Goal: Task Accomplishment & Management: Manage account settings

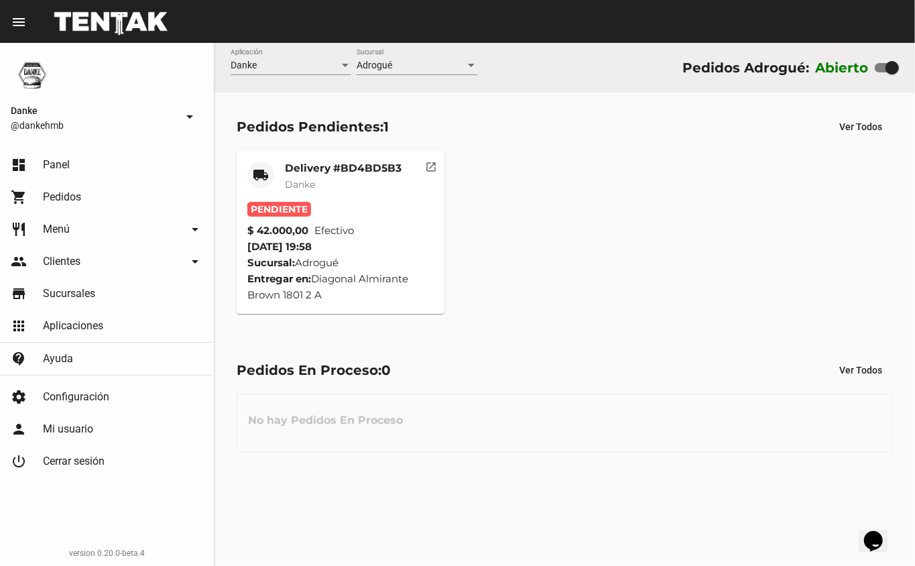
click at [384, 170] on mat-card-title "Delivery #BD4BD5B3" at bounding box center [343, 168] width 117 height 13
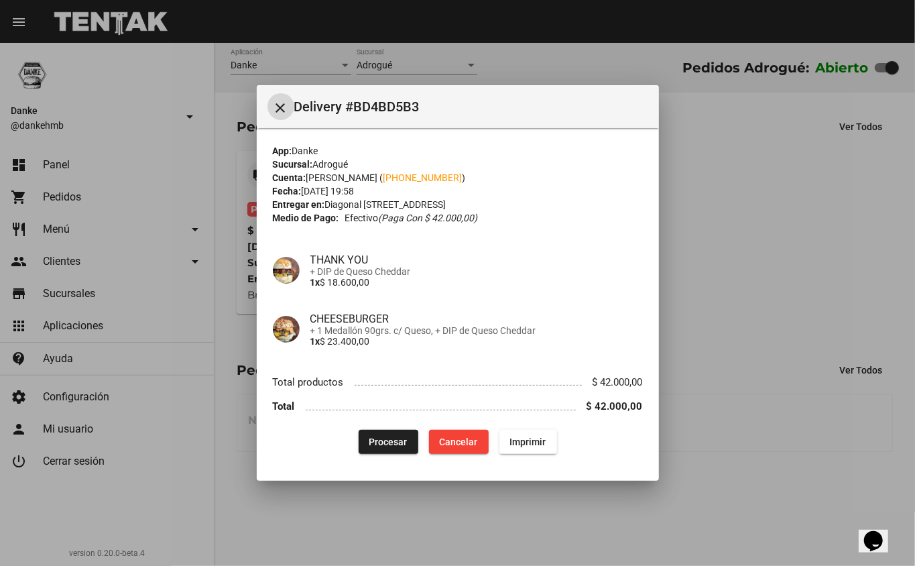
click at [373, 430] on button "Procesar" at bounding box center [389, 442] width 60 height 24
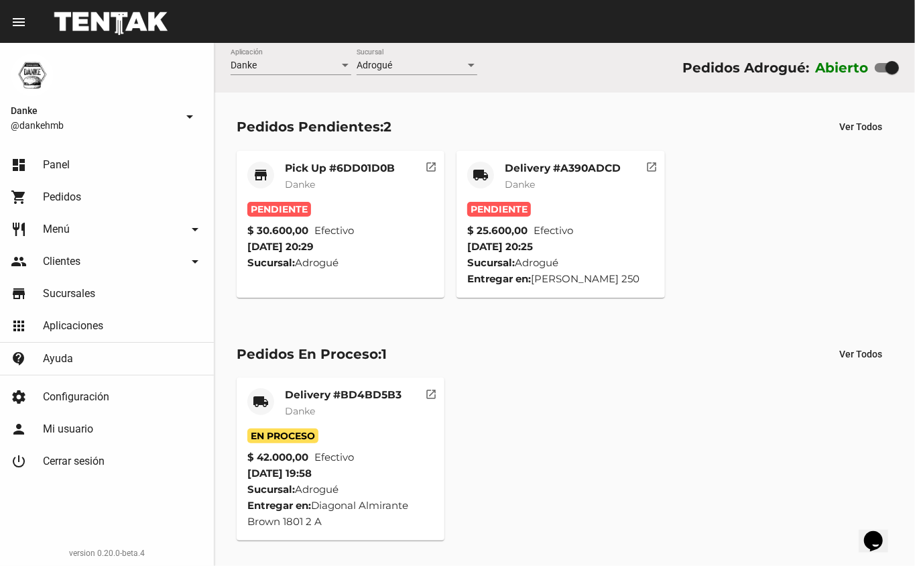
click at [556, 166] on mat-card-title "Delivery #A390ADCD" at bounding box center [563, 168] width 116 height 13
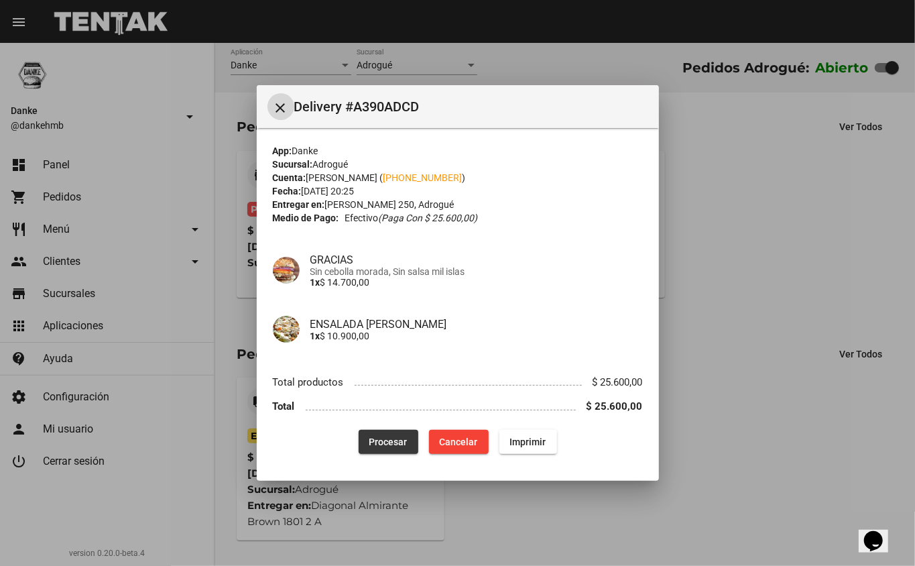
click at [373, 448] on button "Procesar" at bounding box center [389, 442] width 60 height 24
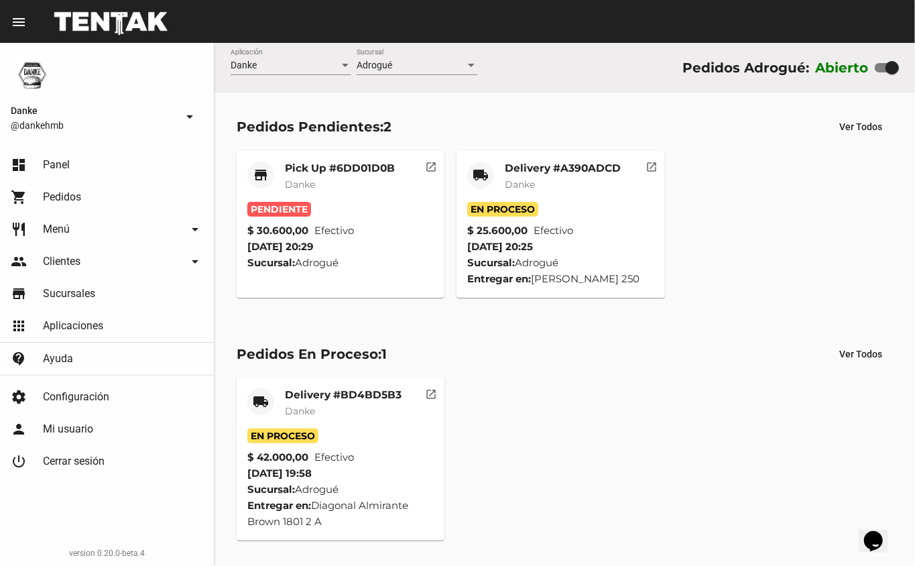
click at [535, 164] on mat-card-title "Delivery #A390ADCD" at bounding box center [563, 168] width 116 height 13
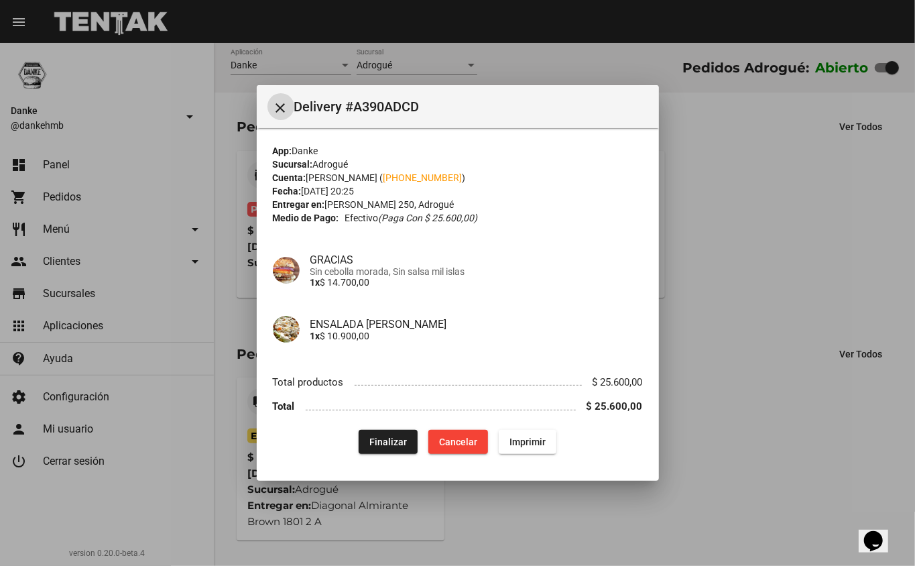
click at [717, 454] on div at bounding box center [457, 283] width 915 height 566
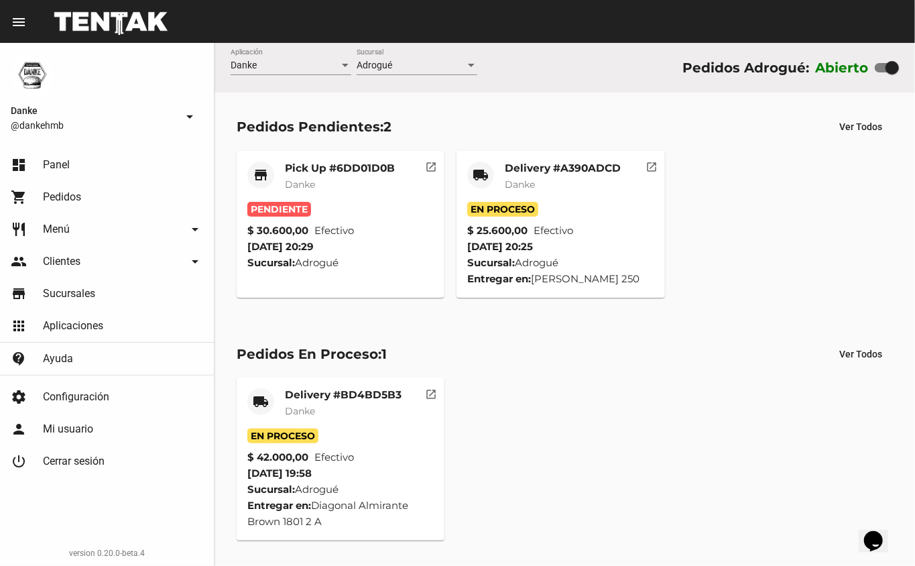
click at [309, 178] on span "Danke" at bounding box center [300, 184] width 30 height 12
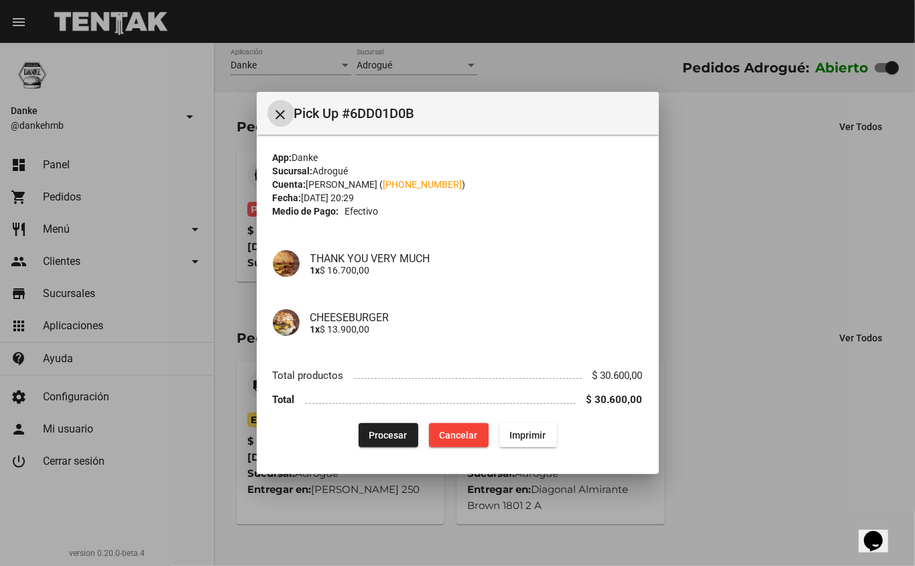
click at [379, 424] on button "Procesar" at bounding box center [389, 435] width 60 height 24
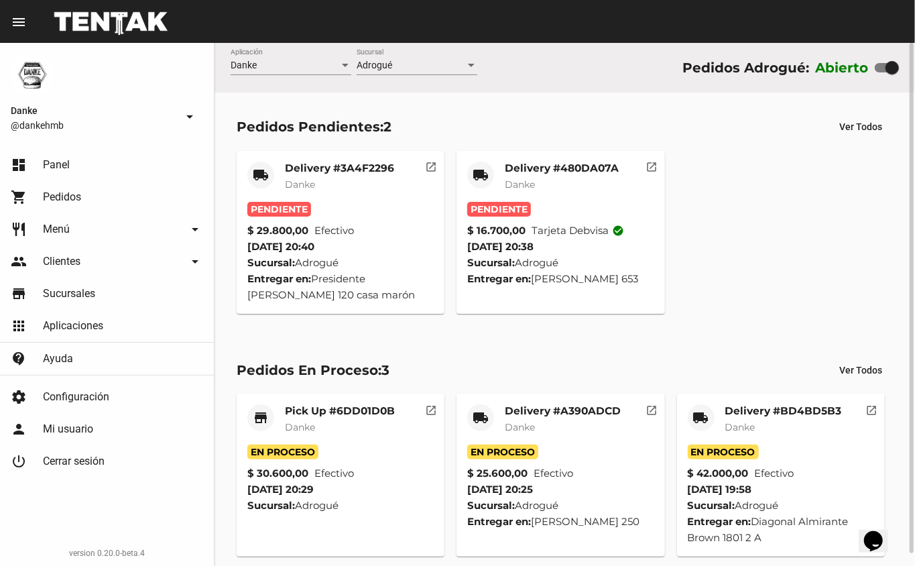
click at [745, 410] on mat-card-title "Delivery #BD4BD5B3" at bounding box center [783, 410] width 117 height 13
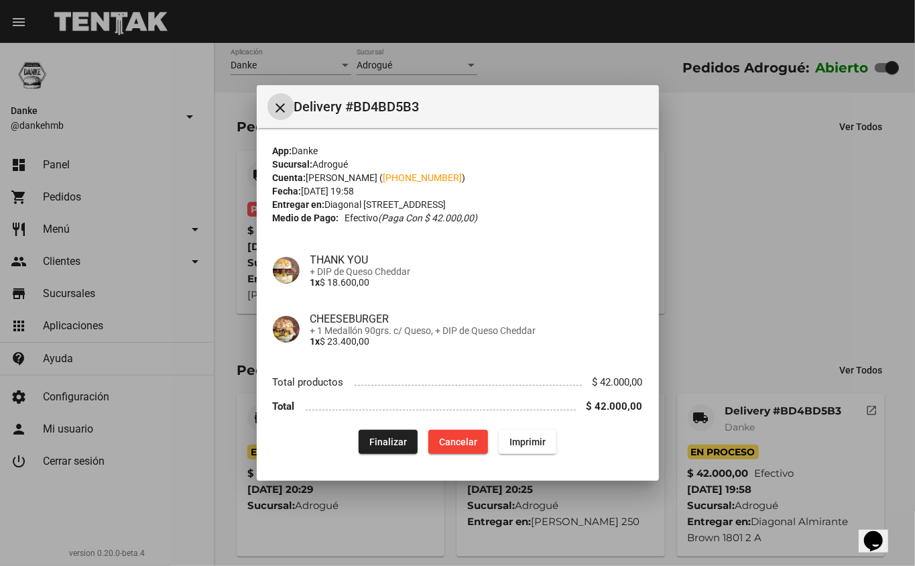
click at [379, 446] on span "Finalizar" at bounding box center [388, 441] width 38 height 11
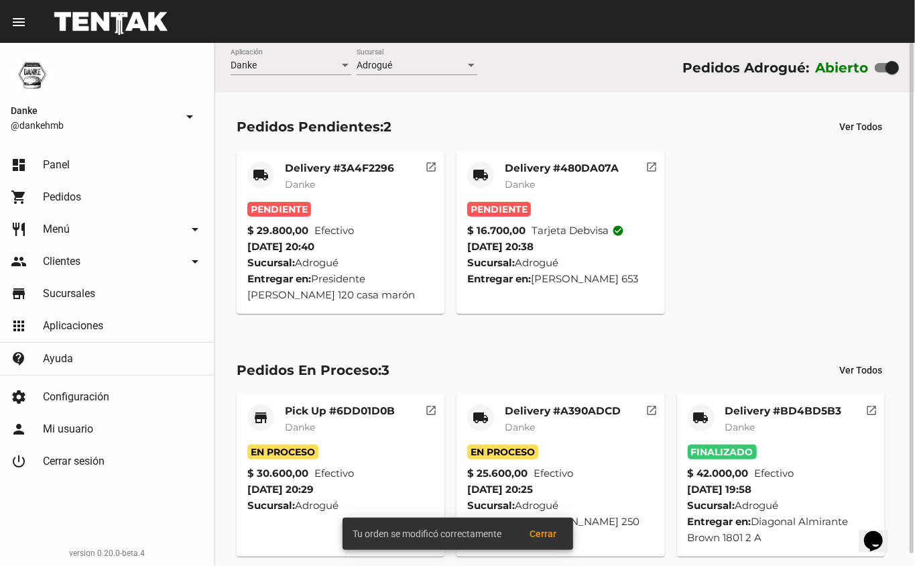
click at [534, 411] on mat-card-title "Delivery #A390ADCD" at bounding box center [563, 410] width 116 height 13
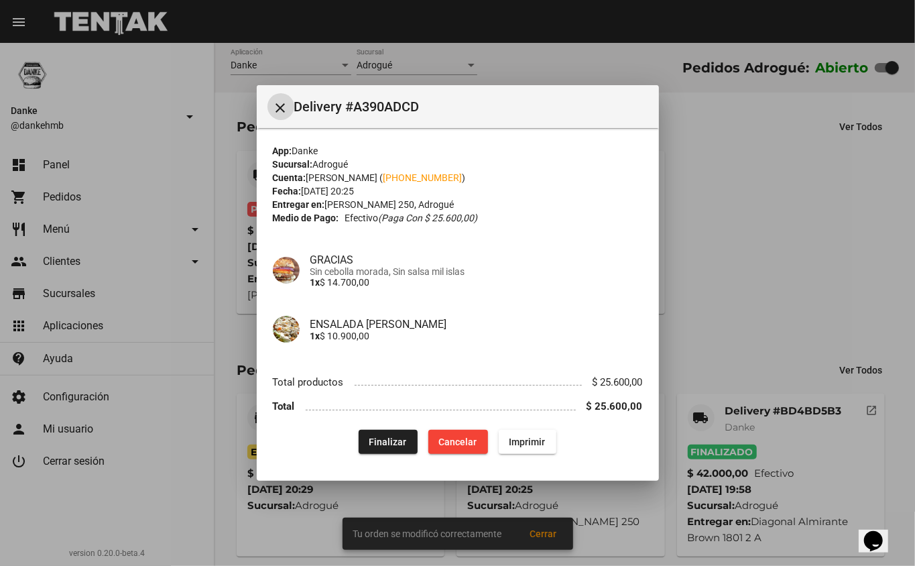
click at [406, 440] on span "Finalizar" at bounding box center [388, 441] width 38 height 11
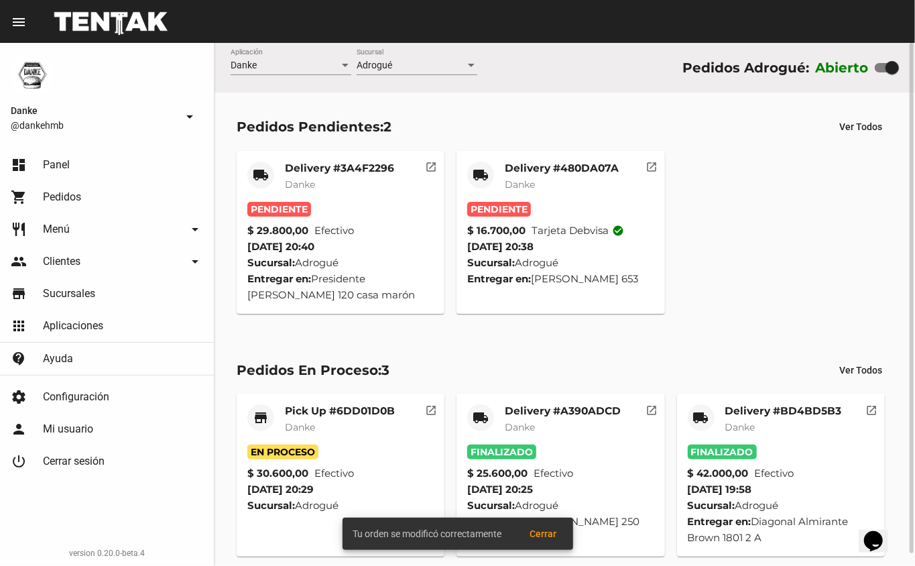
click at [358, 408] on mat-card-title "Pick Up #6DD01D0B" at bounding box center [340, 410] width 110 height 13
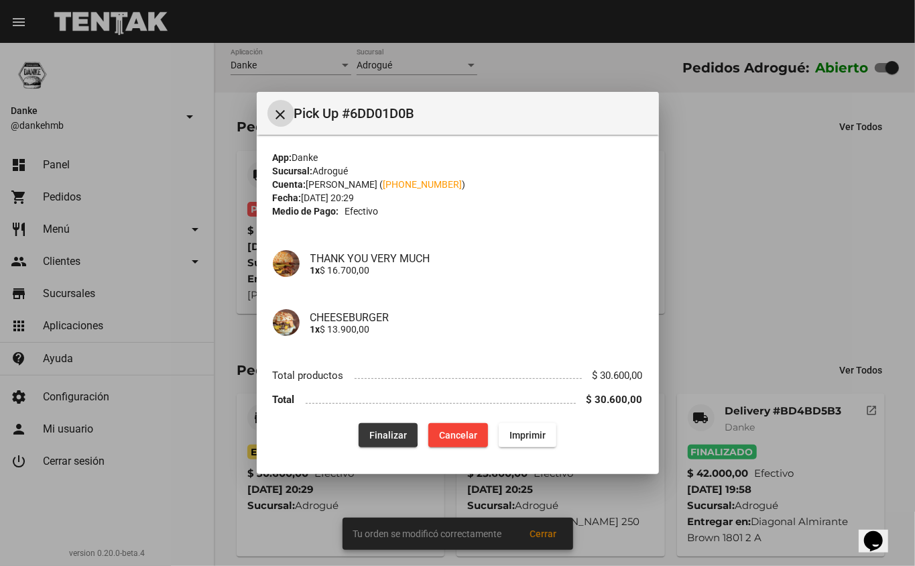
click at [381, 430] on span "Finalizar" at bounding box center [388, 435] width 38 height 11
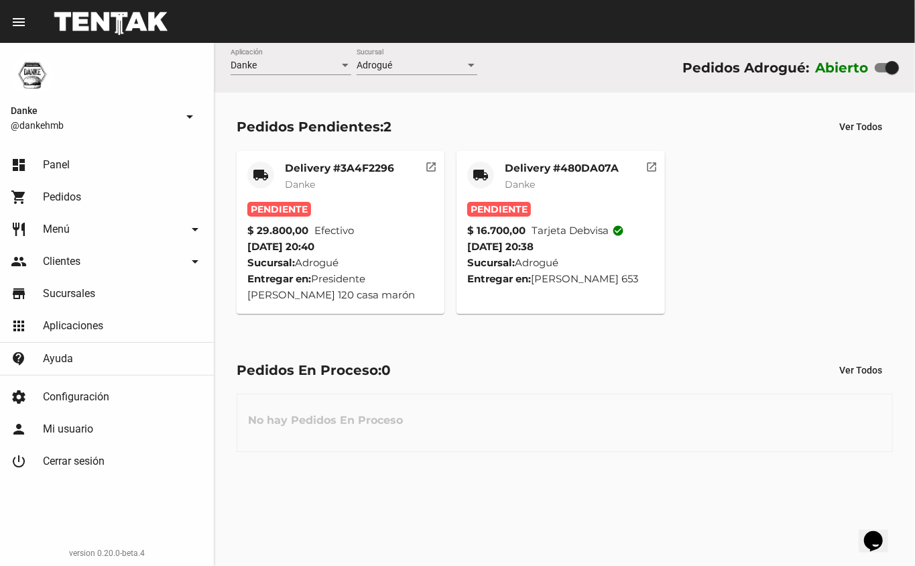
click at [530, 166] on mat-card-title "Delivery #480DA07A" at bounding box center [562, 168] width 114 height 13
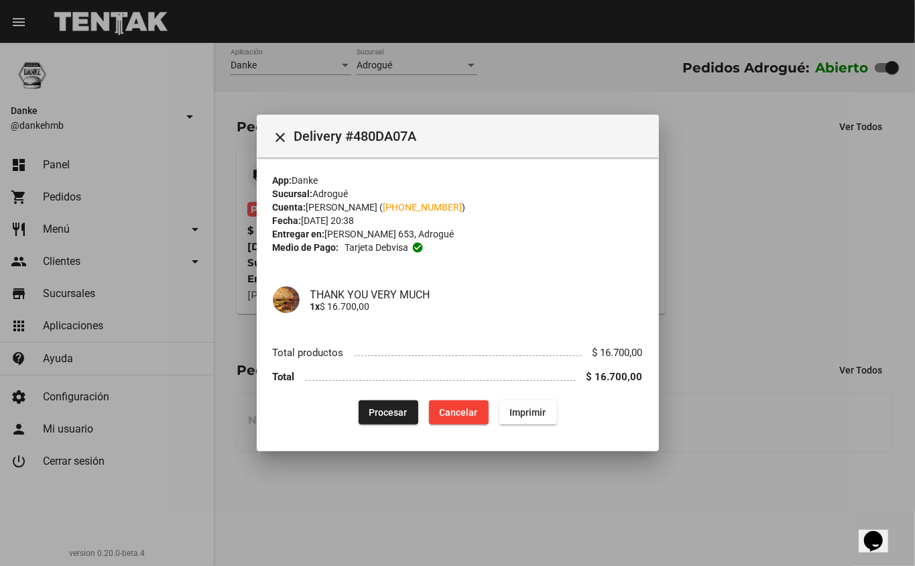
click at [373, 419] on button "Procesar" at bounding box center [389, 412] width 60 height 24
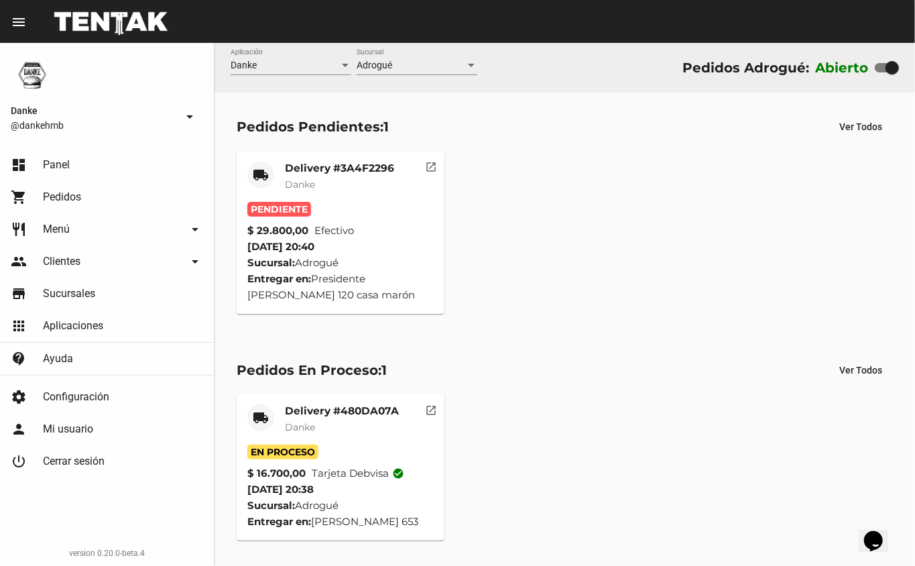
click at [339, 167] on mat-card-title "Delivery #3A4F2296" at bounding box center [339, 168] width 109 height 13
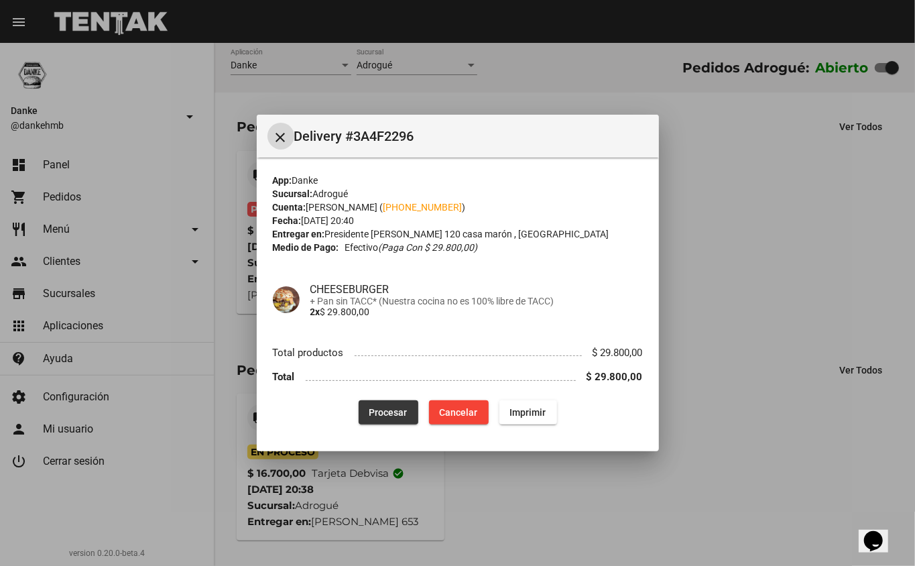
click at [382, 412] on span "Procesar" at bounding box center [388, 412] width 38 height 11
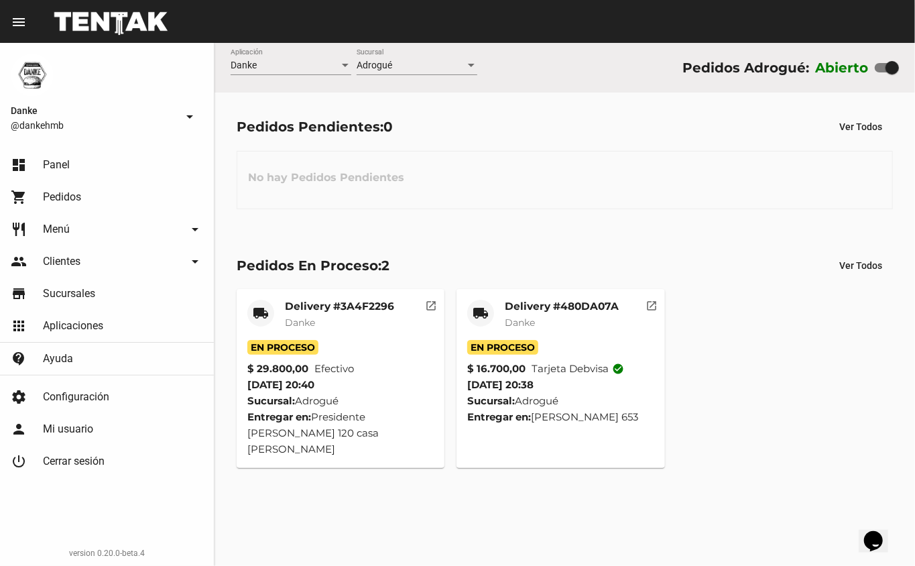
click at [528, 310] on mat-card-title "Delivery #480DA07A" at bounding box center [562, 306] width 114 height 13
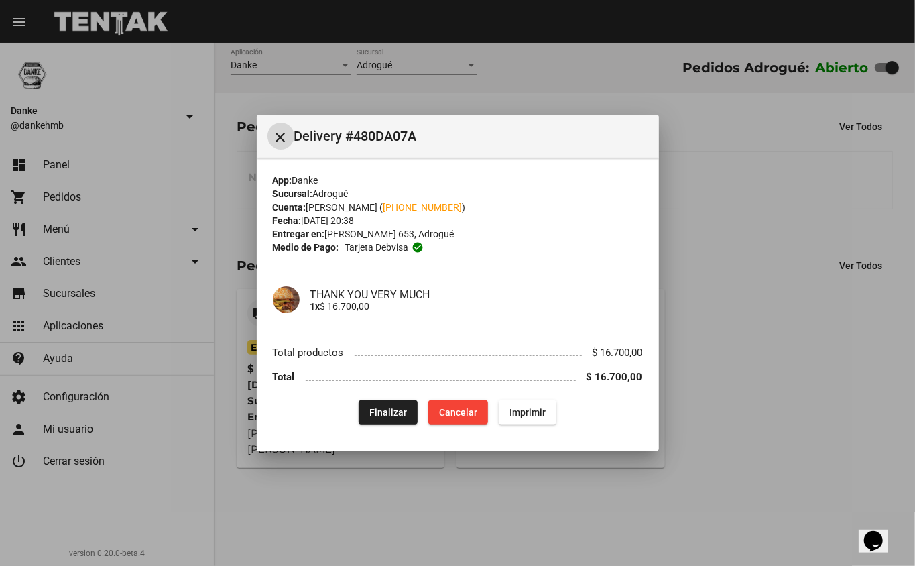
click at [389, 412] on span "Finalizar" at bounding box center [388, 412] width 38 height 11
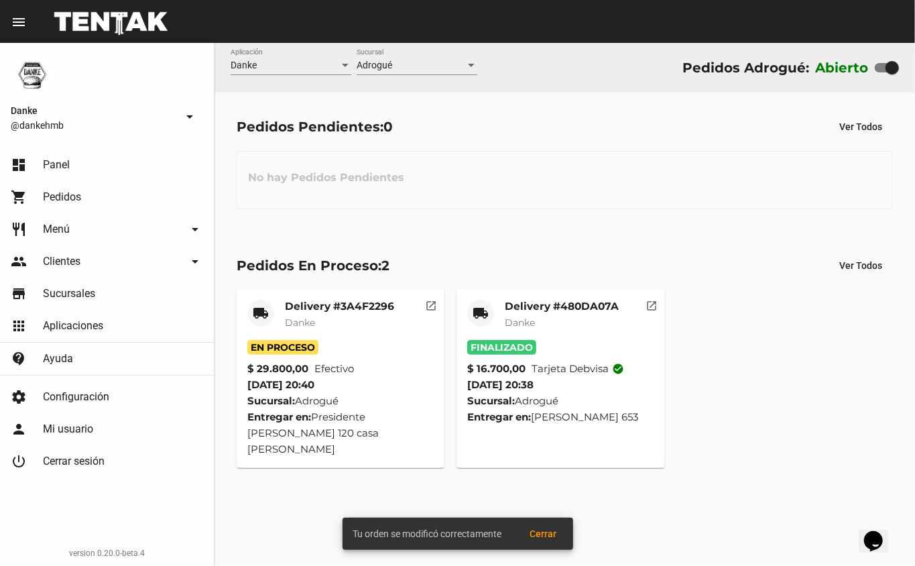
click at [323, 304] on mat-card-title "Delivery #3A4F2296" at bounding box center [339, 306] width 109 height 13
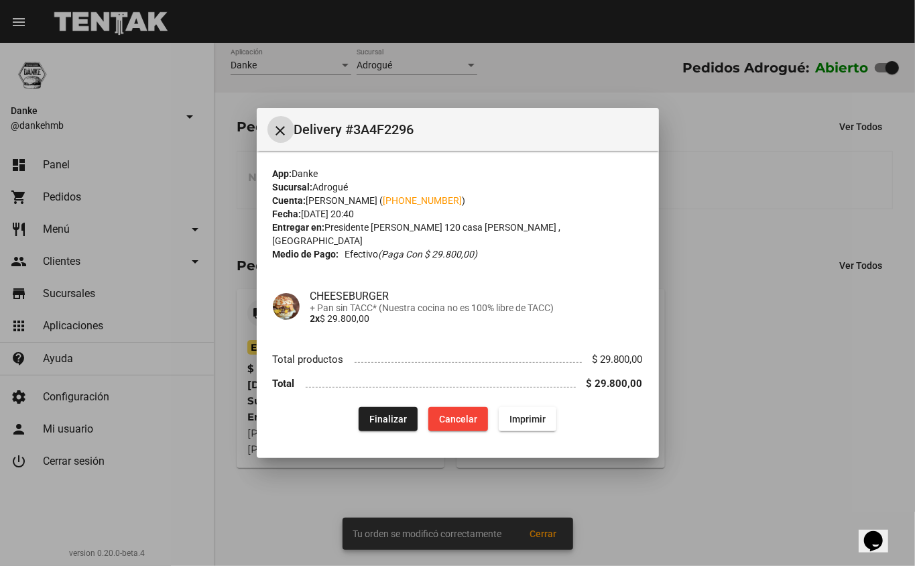
click at [379, 414] on span "Finalizar" at bounding box center [388, 419] width 38 height 11
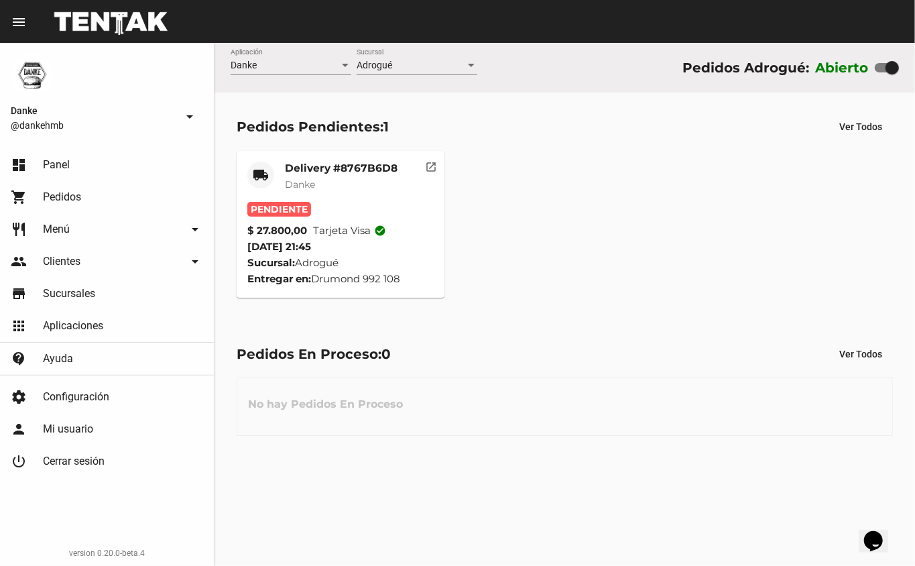
click at [309, 167] on mat-card-title "Delivery #8767B6D8" at bounding box center [341, 168] width 113 height 13
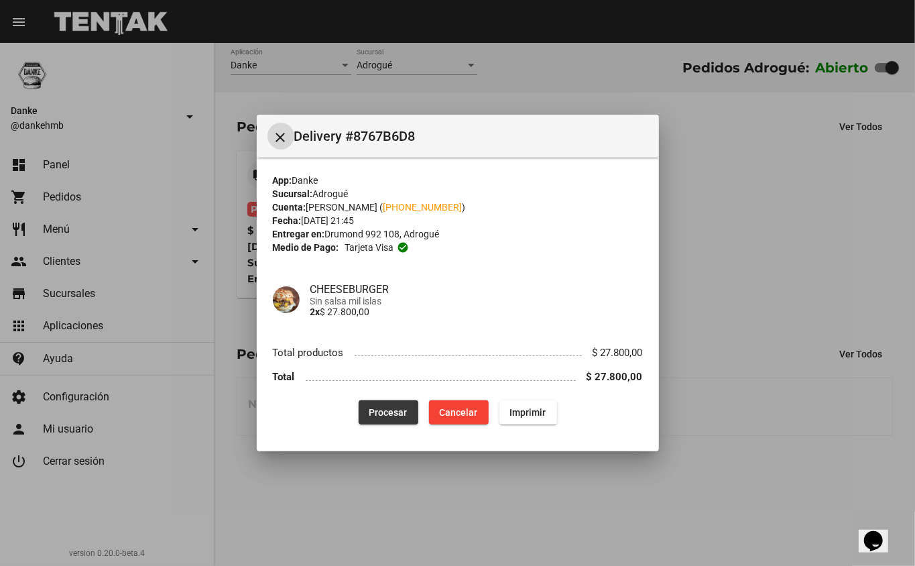
click at [387, 410] on span "Procesar" at bounding box center [388, 412] width 38 height 11
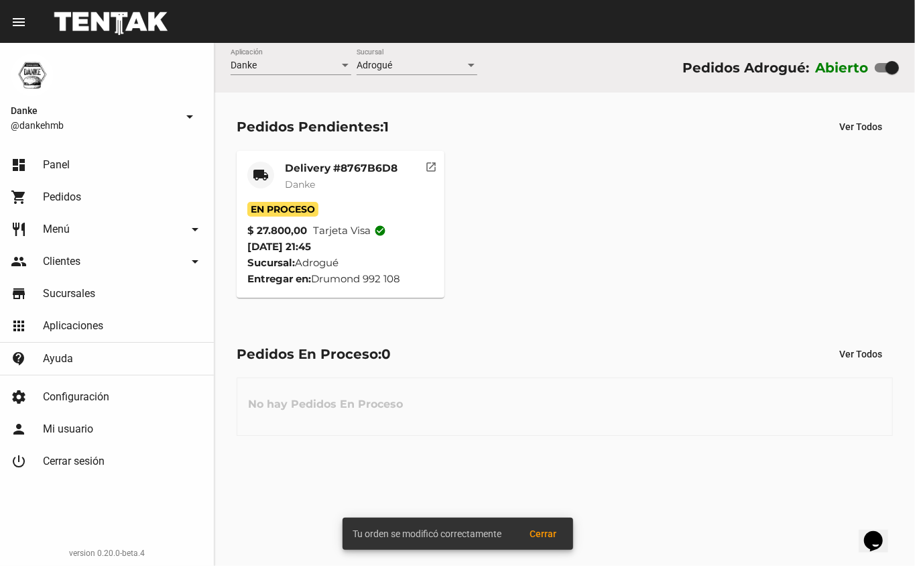
click at [334, 178] on mat-card-subtitle "Danke" at bounding box center [341, 184] width 113 height 13
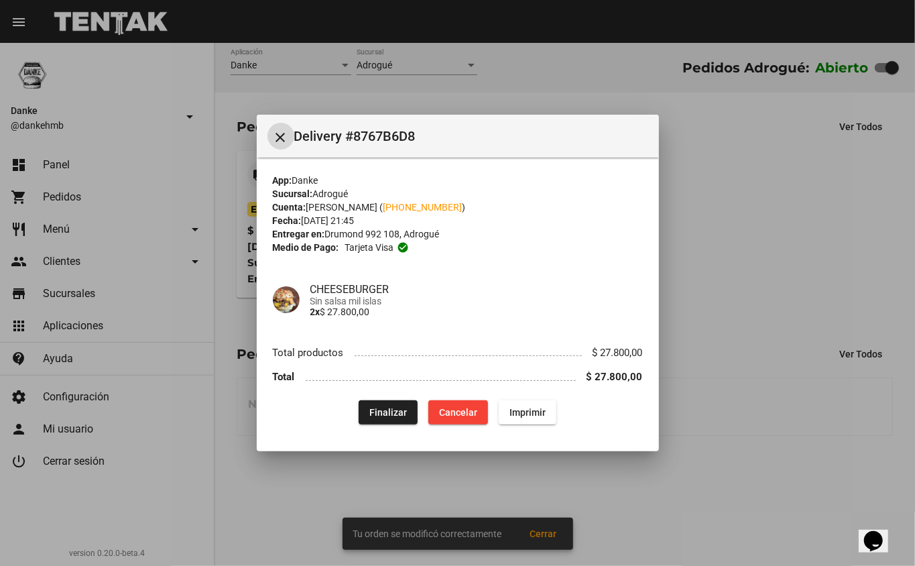
click at [746, 261] on div at bounding box center [457, 283] width 915 height 566
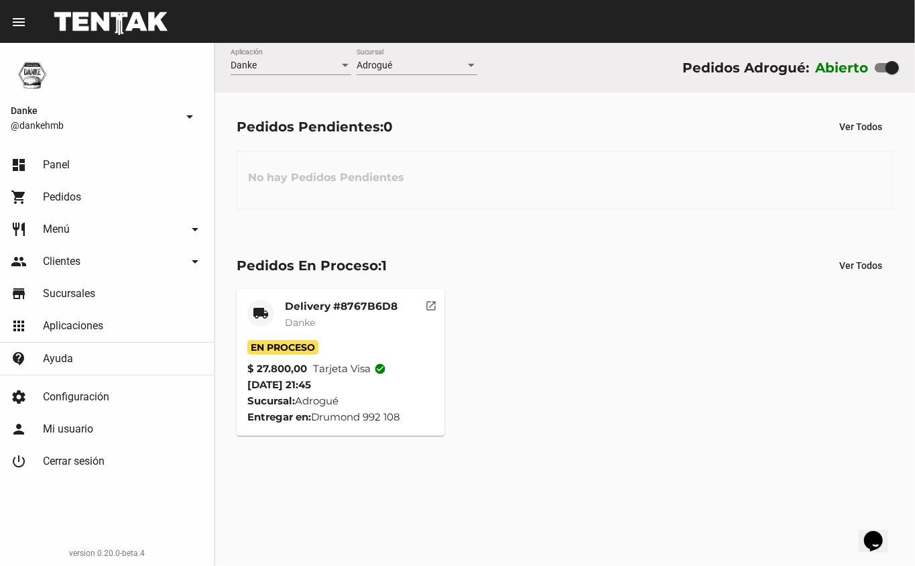
click at [328, 304] on mat-card-title "Delivery #8767B6D8" at bounding box center [341, 306] width 113 height 13
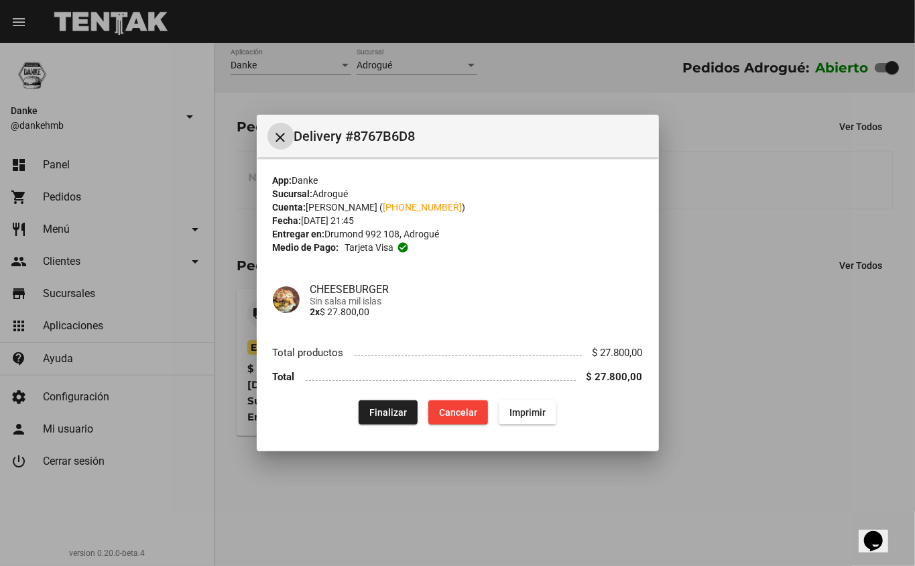
click at [709, 263] on div at bounding box center [457, 283] width 915 height 566
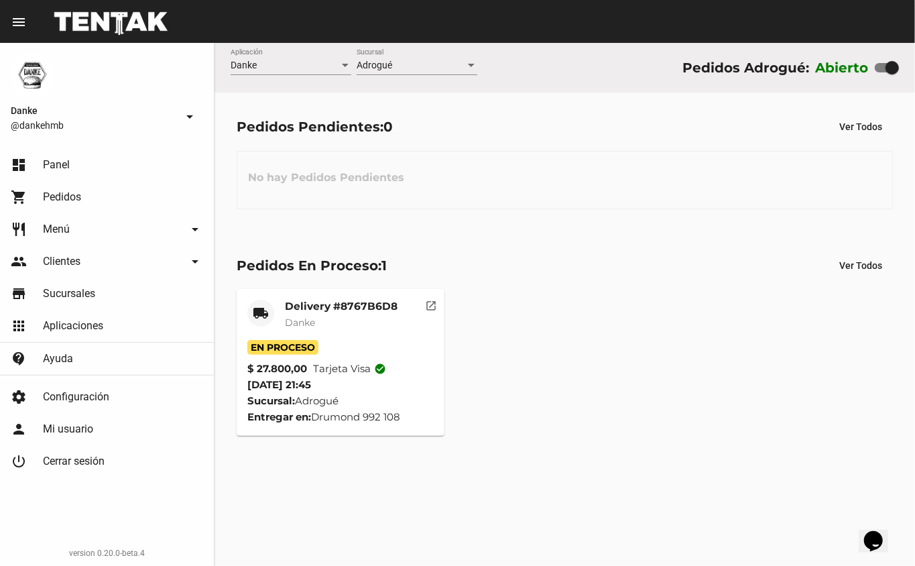
click at [302, 306] on mat-card-title "Delivery #8767B6D8" at bounding box center [341, 306] width 113 height 13
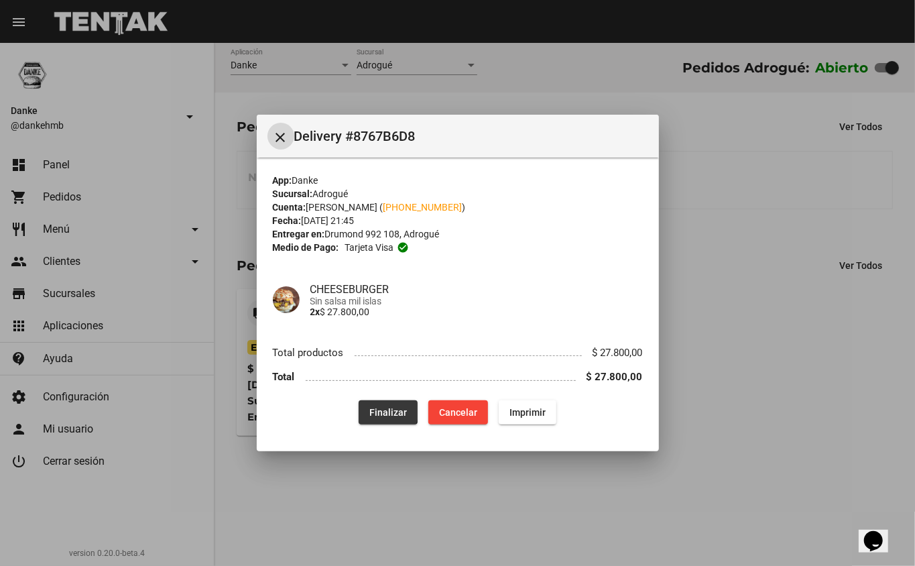
click at [381, 407] on span "Finalizar" at bounding box center [388, 412] width 38 height 11
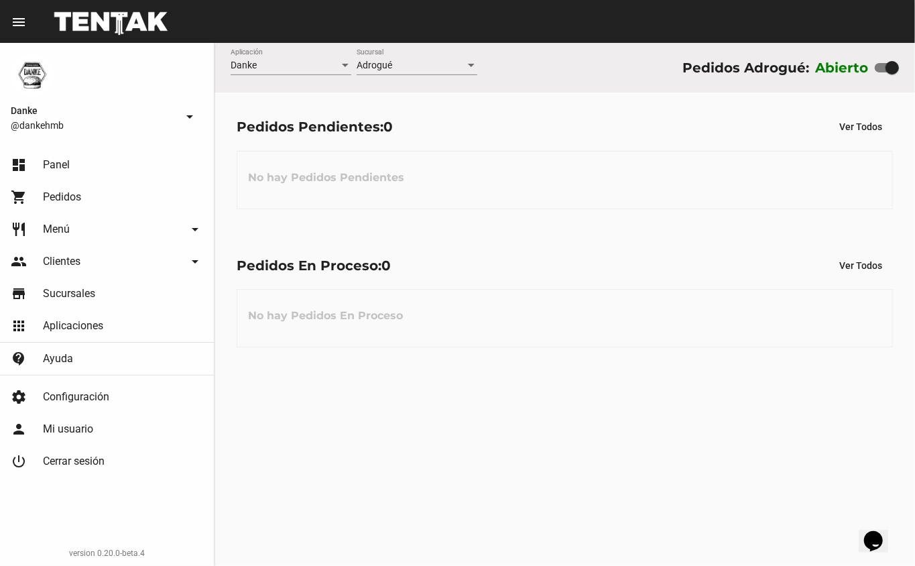
click at [469, 121] on div "Pedidos Pendientes: 0 Ver Todos" at bounding box center [565, 127] width 656 height 24
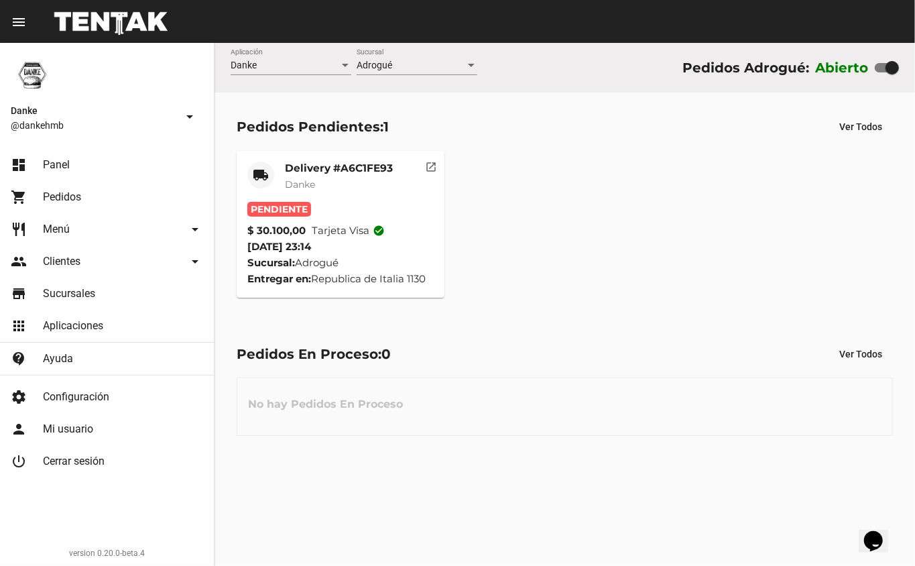
click at [320, 162] on mat-card-title "Delivery #A6C1FE93" at bounding box center [339, 168] width 108 height 13
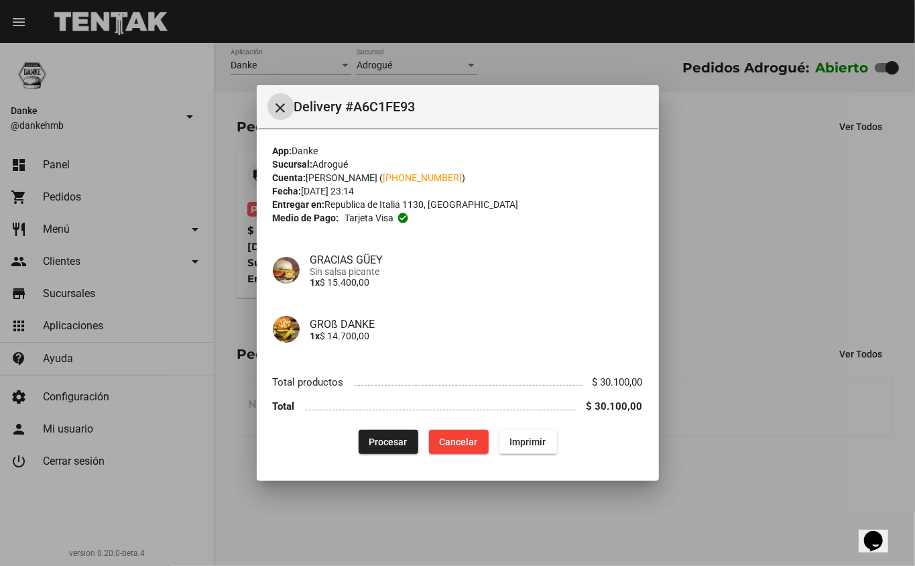
click at [695, 268] on div at bounding box center [457, 283] width 915 height 566
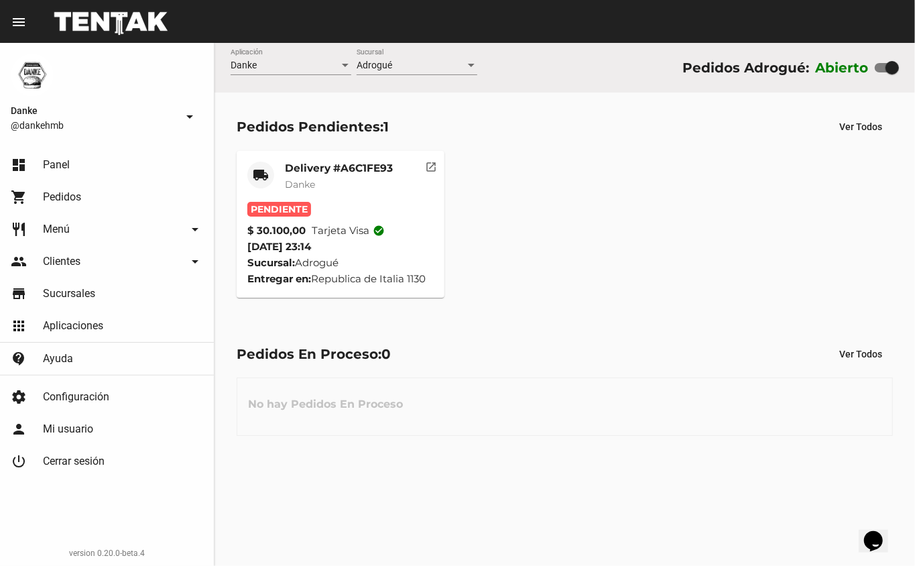
click at [341, 166] on mat-card-title "Delivery #A6C1FE93" at bounding box center [339, 168] width 108 height 13
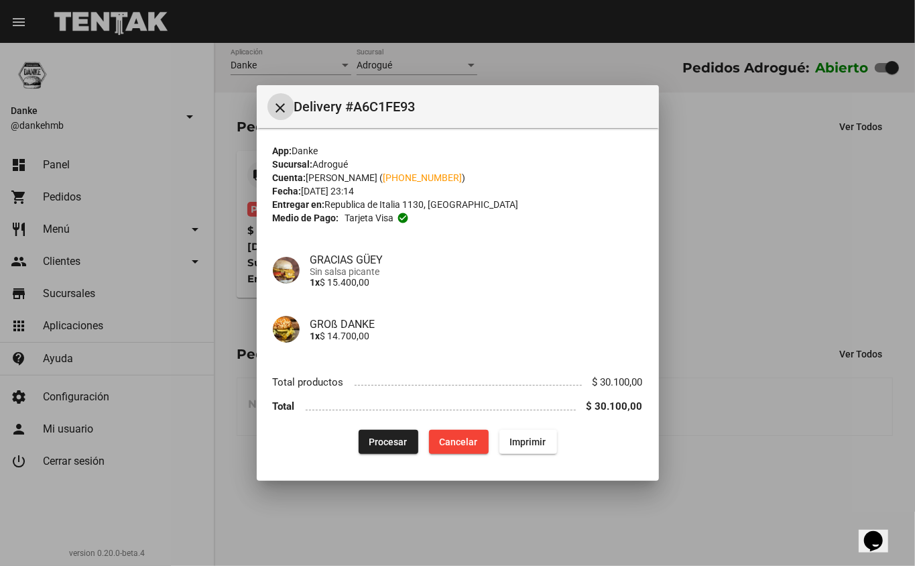
click at [373, 450] on button "Procesar" at bounding box center [389, 442] width 60 height 24
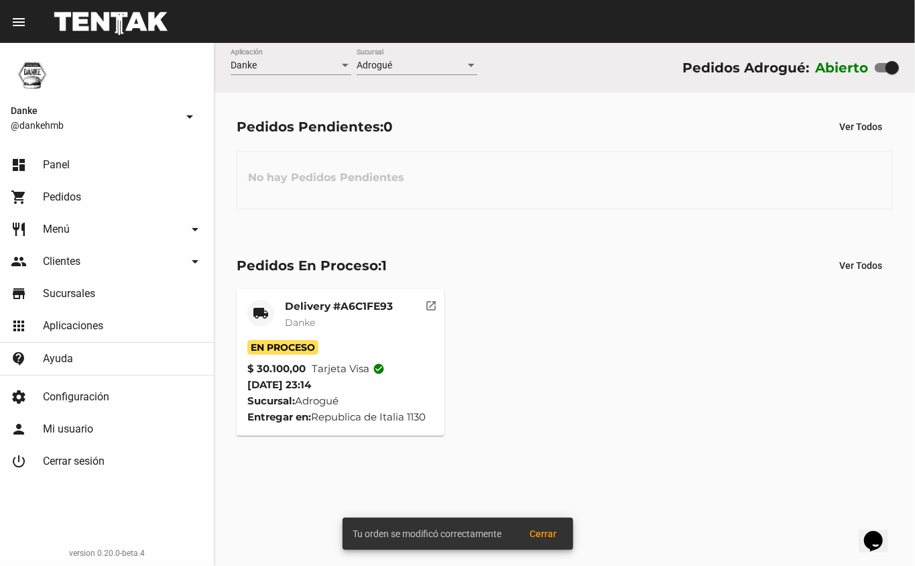
click at [302, 272] on div "Pedidos En Proceso: 1" at bounding box center [312, 265] width 150 height 21
click at [328, 302] on mat-card-title "Delivery #A6C1FE93" at bounding box center [339, 306] width 108 height 13
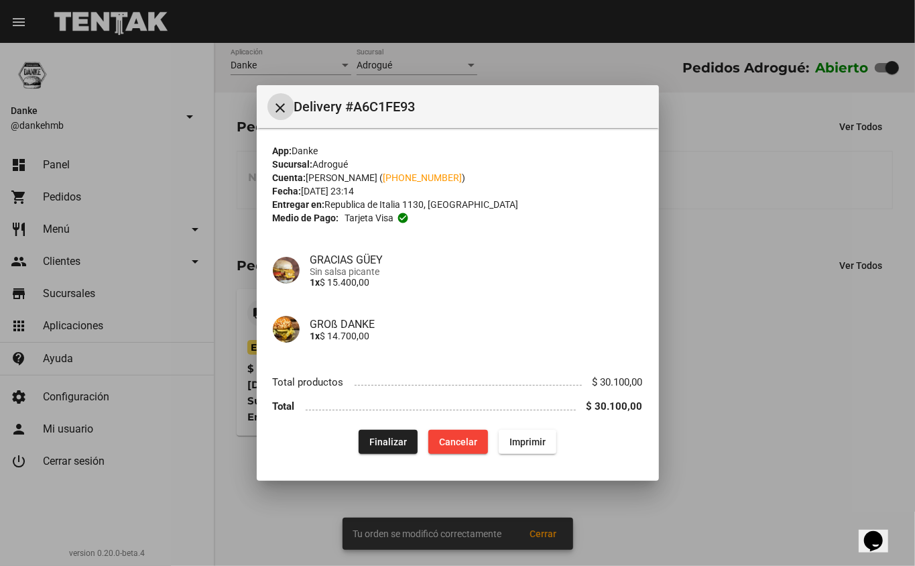
click at [723, 300] on div at bounding box center [457, 283] width 915 height 566
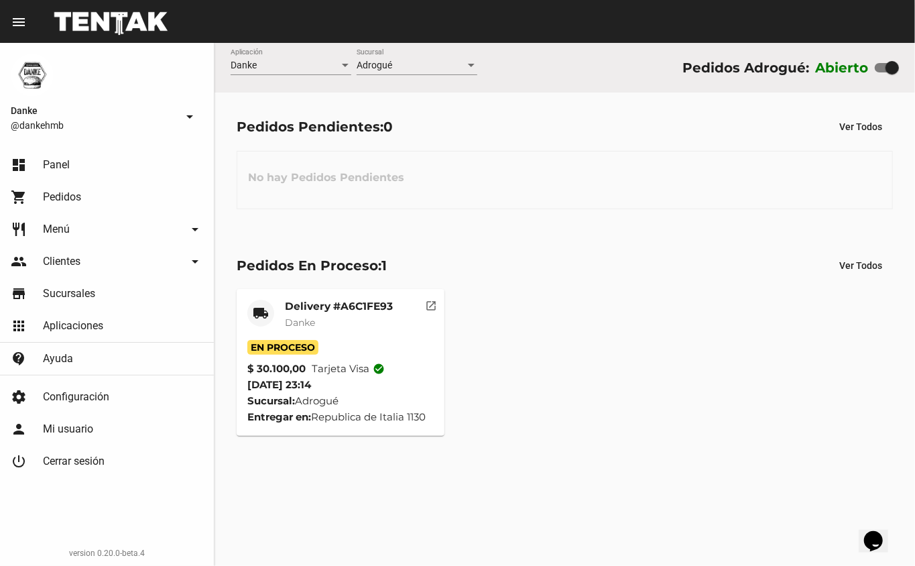
click at [589, 371] on div "local_shipping Delivery #A6C1FE93 Danke En Proceso $ 30.100,00 Tarjeta visa che…" at bounding box center [565, 362] width 668 height 159
click at [312, 189] on h3 "No hay Pedidos Pendientes" at bounding box center [326, 178] width 178 height 40
click at [286, 507] on div "Danke Aplicación Adrogué Sucursal Pedidos Adrogué: Abierto Pedidos Pendientes: …" at bounding box center [565, 304] width 701 height 523
click at [325, 327] on mat-card-subtitle "Danke" at bounding box center [339, 322] width 108 height 13
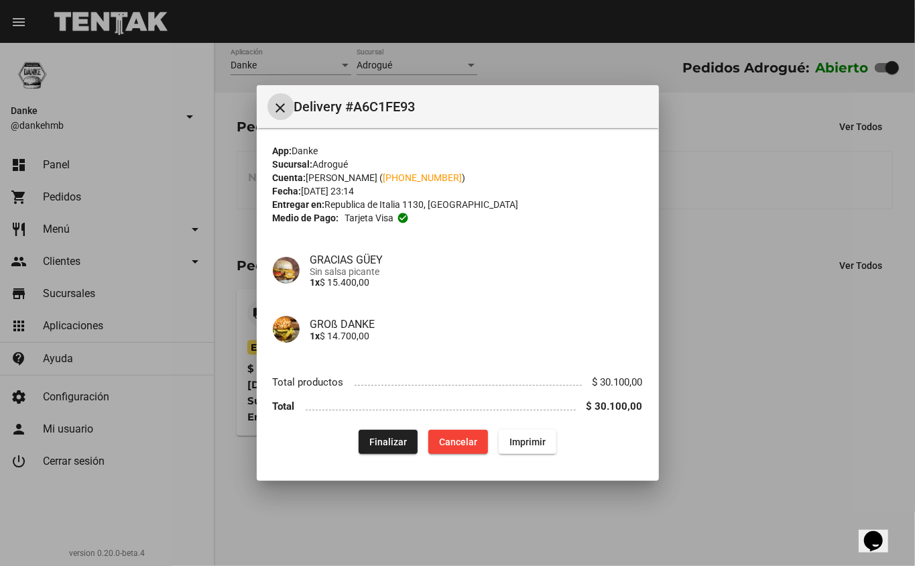
click at [381, 440] on span "Finalizar" at bounding box center [388, 441] width 38 height 11
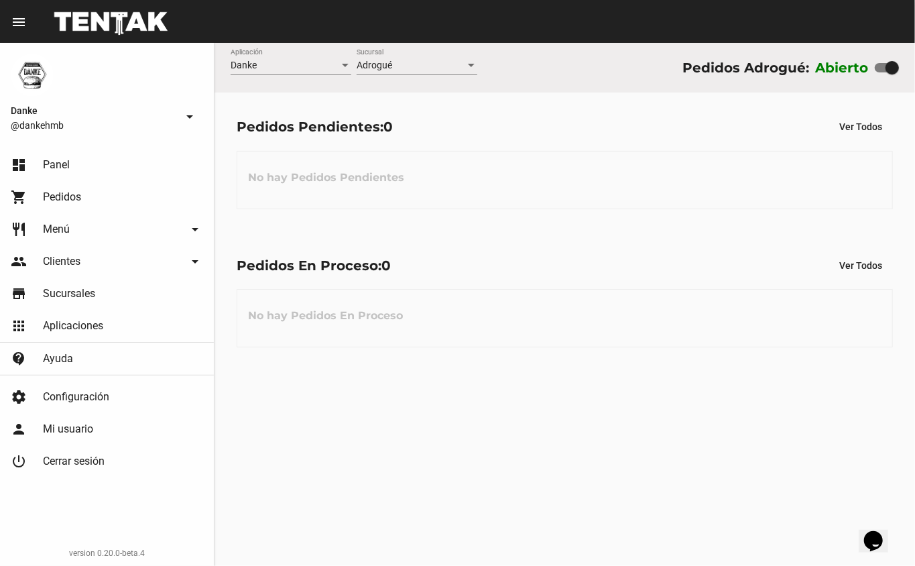
click at [880, 67] on div at bounding box center [887, 67] width 24 height 9
click at [881, 72] on input "checkbox" at bounding box center [881, 72] width 1 height 1
checkbox input "false"
